Goal: Task Accomplishment & Management: Complete application form

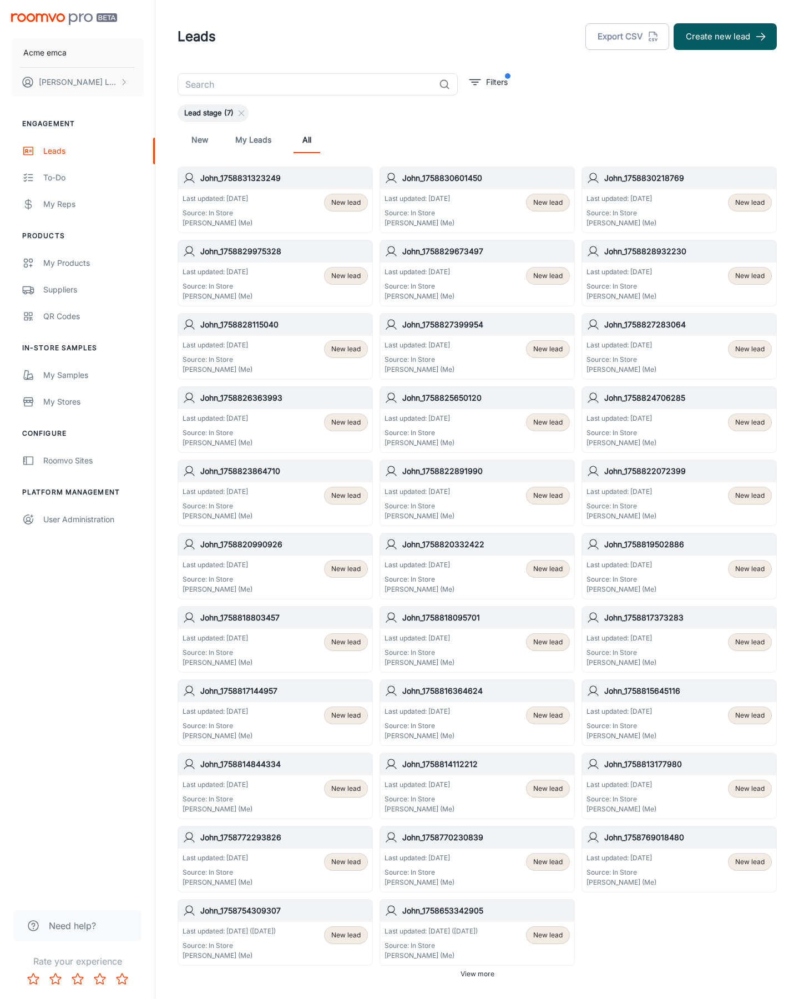
click at [725, 37] on button "Create new lead" at bounding box center [725, 36] width 103 height 27
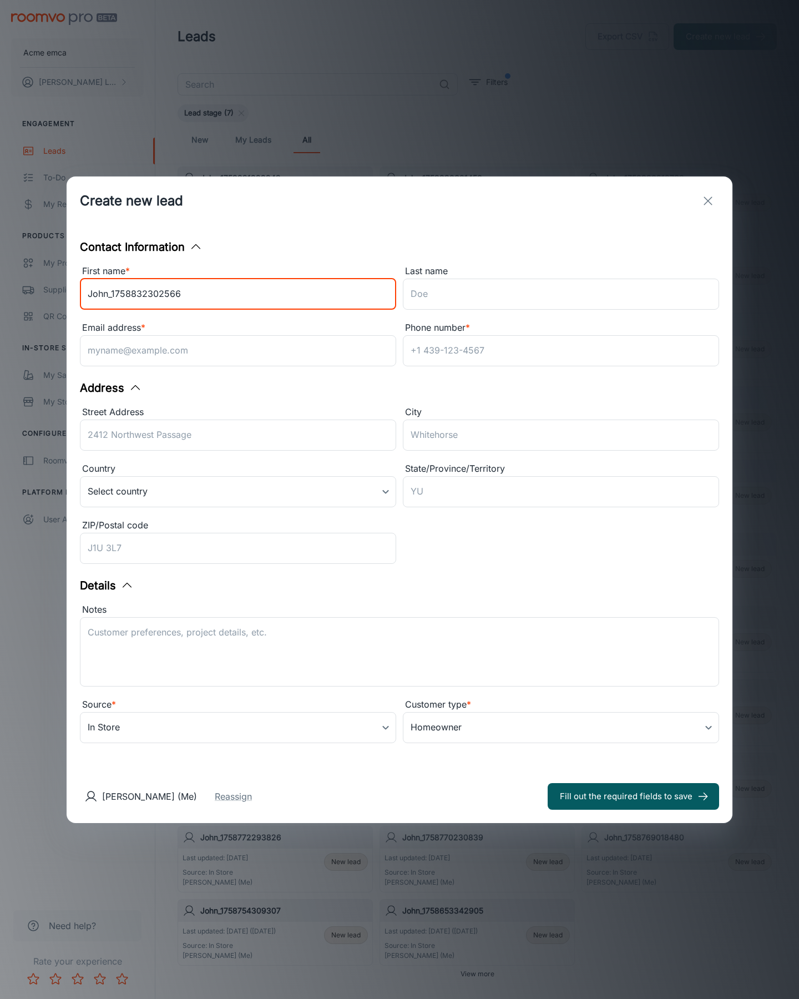
type input "John_1758832302566"
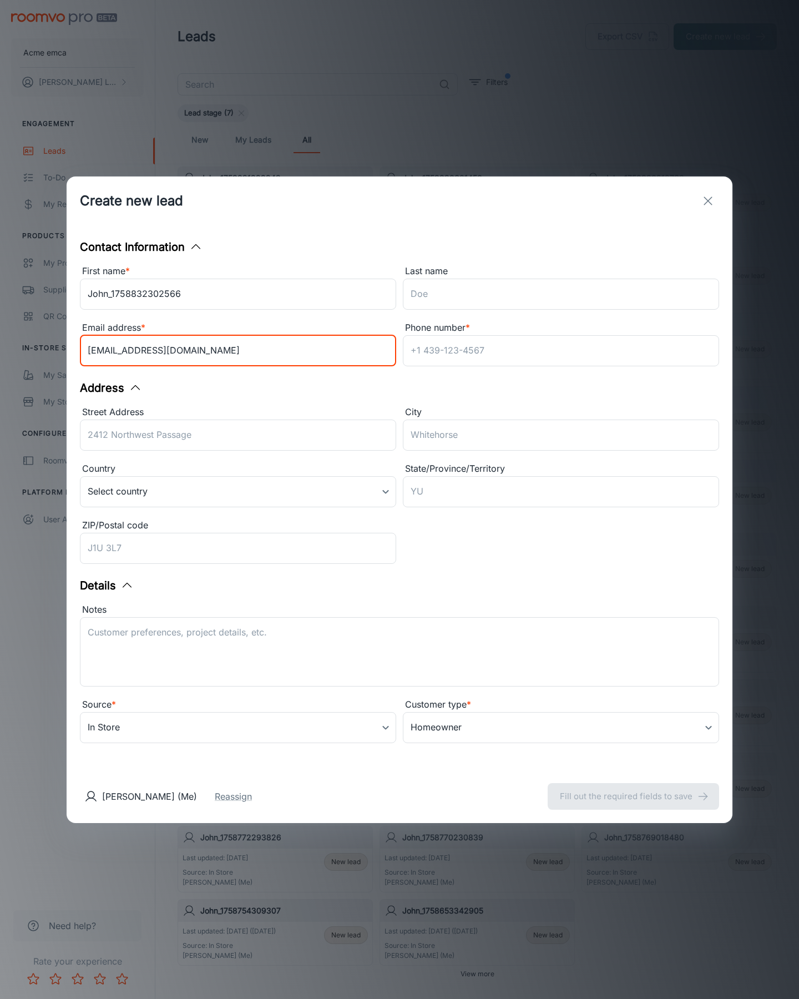
type input "[EMAIL_ADDRESS][DOMAIN_NAME]"
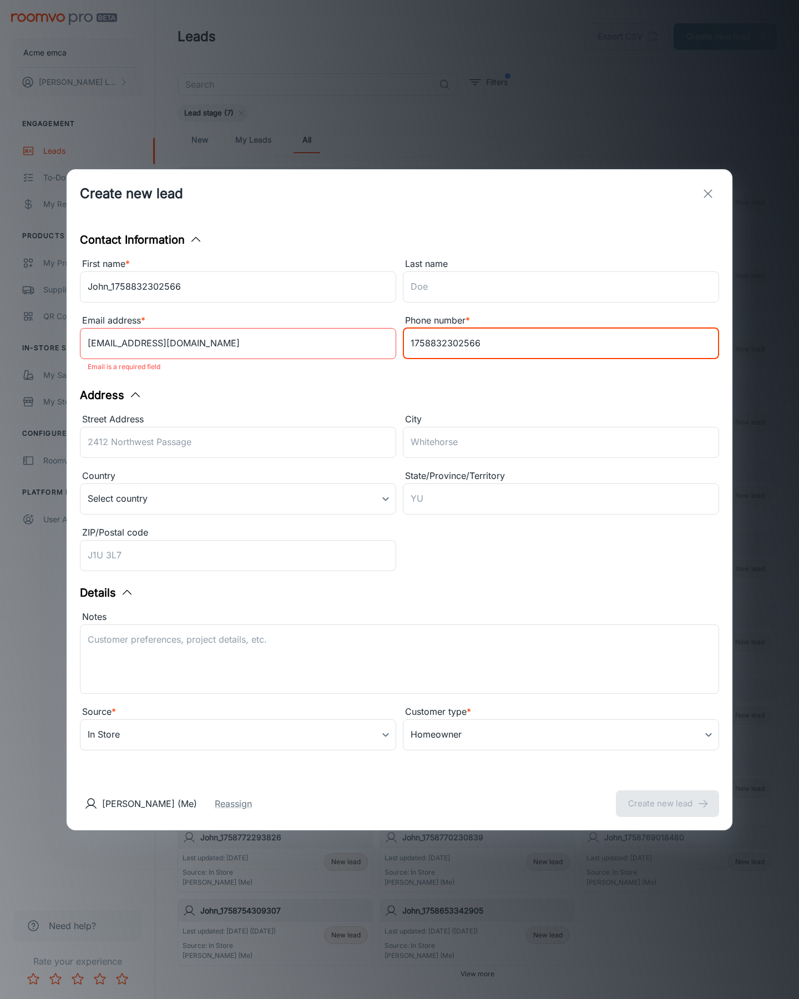
type input "1758832302566"
click at [668, 796] on button "Create new lead" at bounding box center [667, 803] width 103 height 27
